Goal: Transaction & Acquisition: Purchase product/service

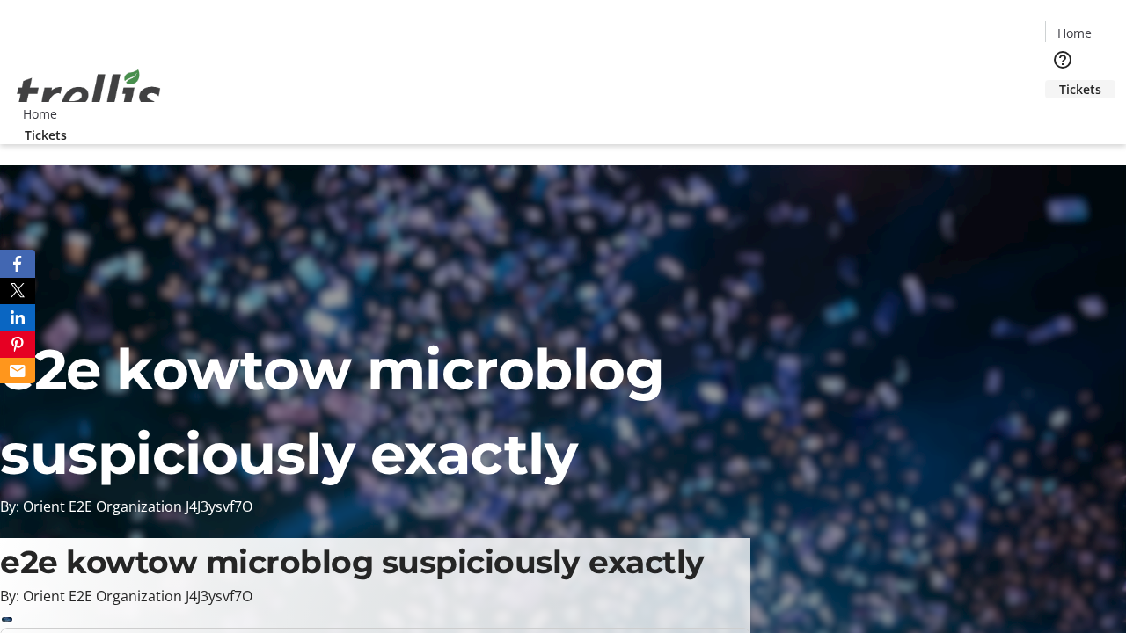
click at [1059, 80] on span "Tickets" at bounding box center [1080, 89] width 42 height 18
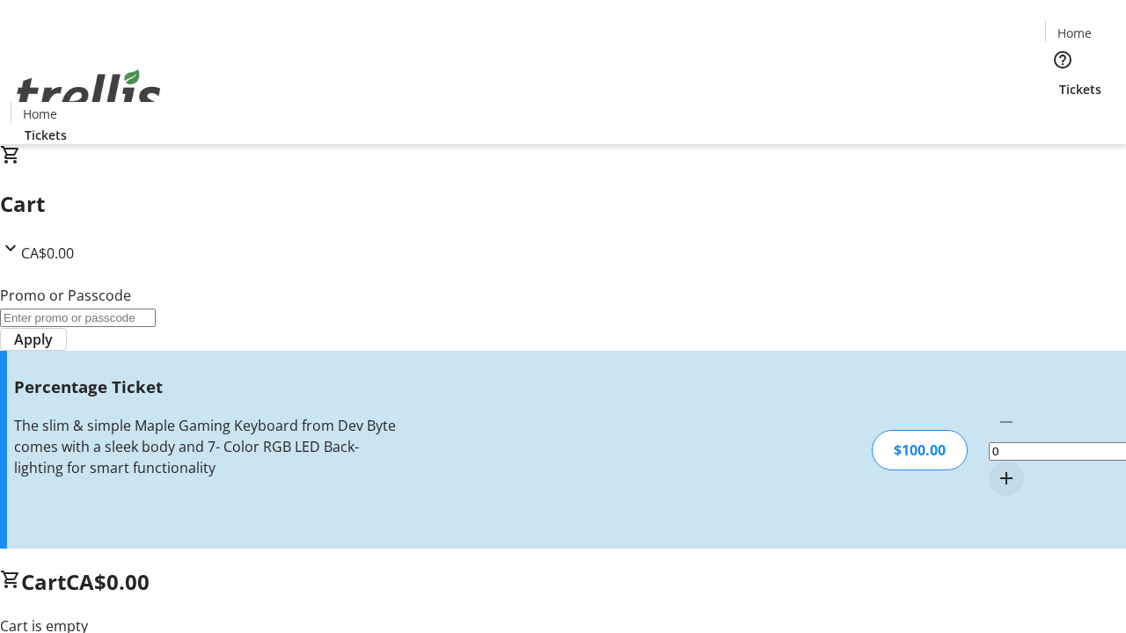
click at [996, 468] on mat-icon "Increment by one" at bounding box center [1006, 478] width 21 height 21
type input "1"
type input "FOO"
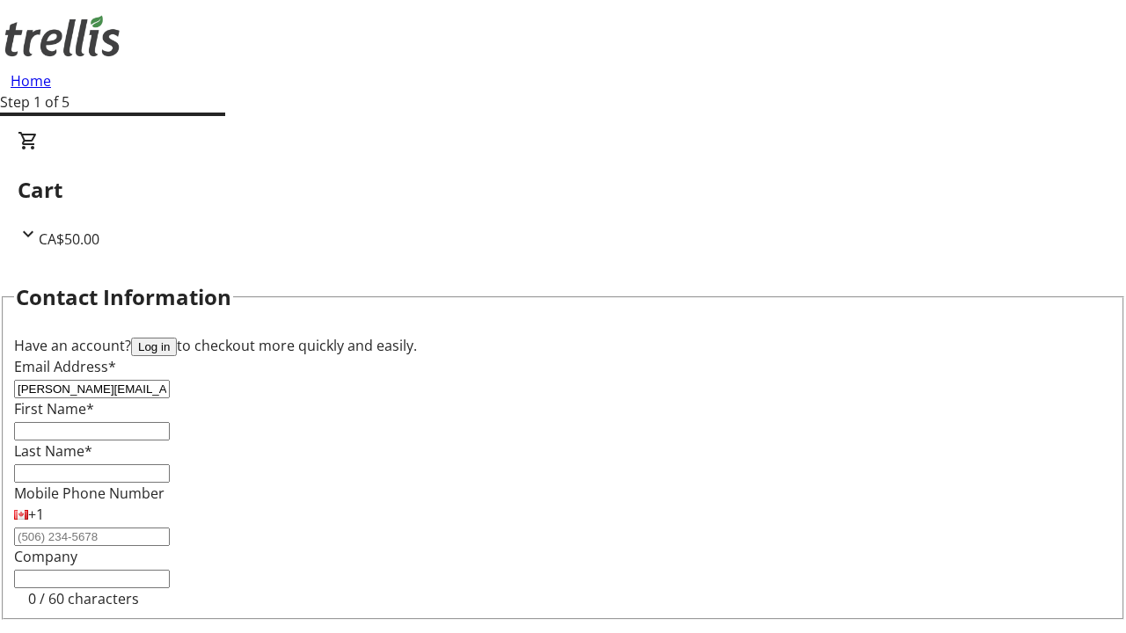
type input "[PERSON_NAME][EMAIL_ADDRESS][DOMAIN_NAME]"
type input "[PERSON_NAME]"
type input "Mosciski"
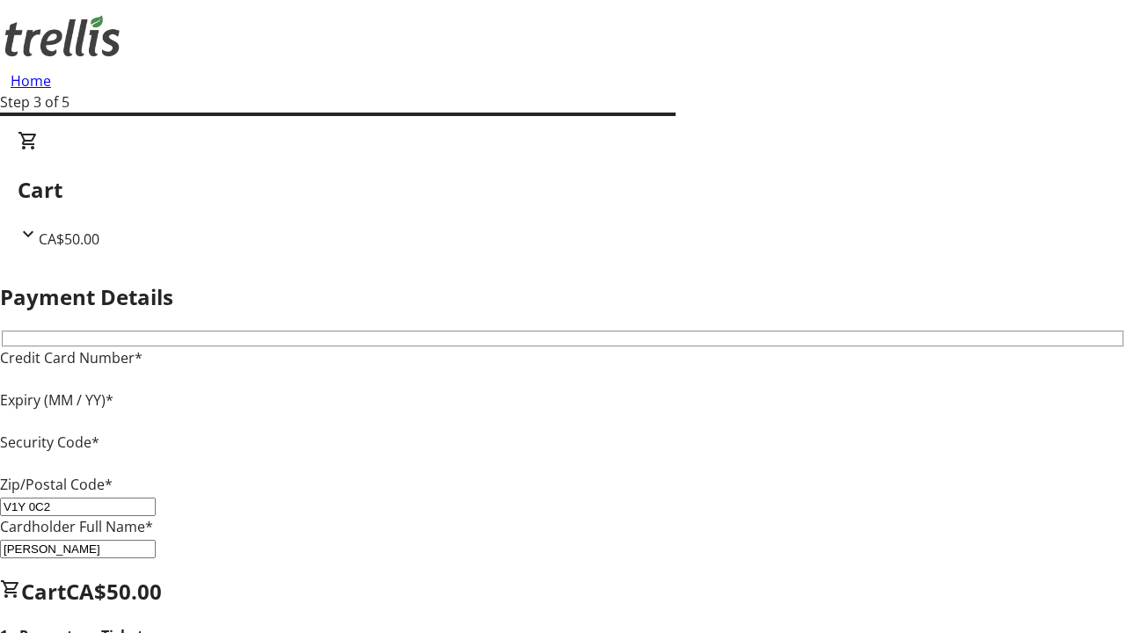
type input "V1Y 0C2"
